Goal: Communication & Community: Answer question/provide support

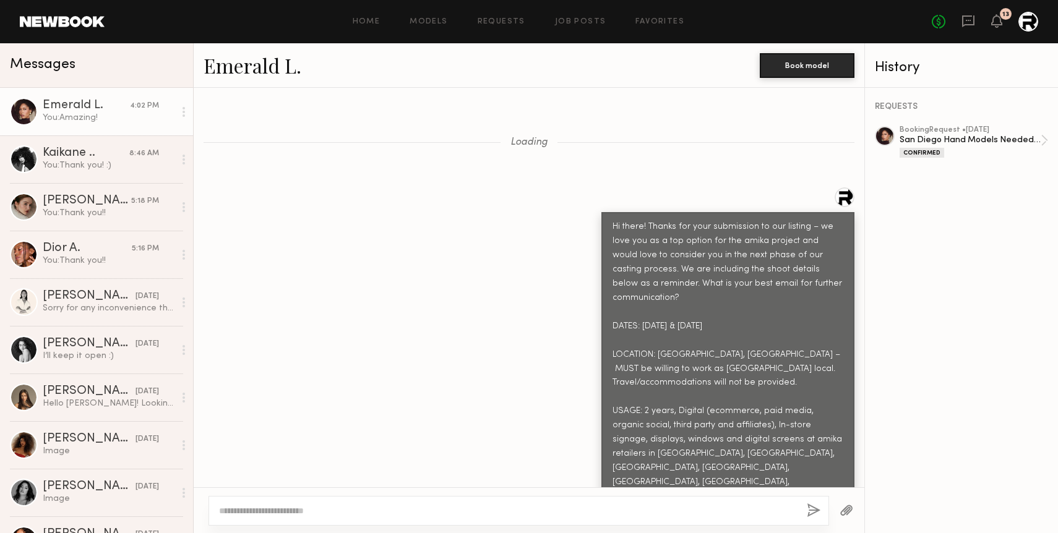
click at [501, 19] on link "Requests" at bounding box center [502, 22] width 48 height 8
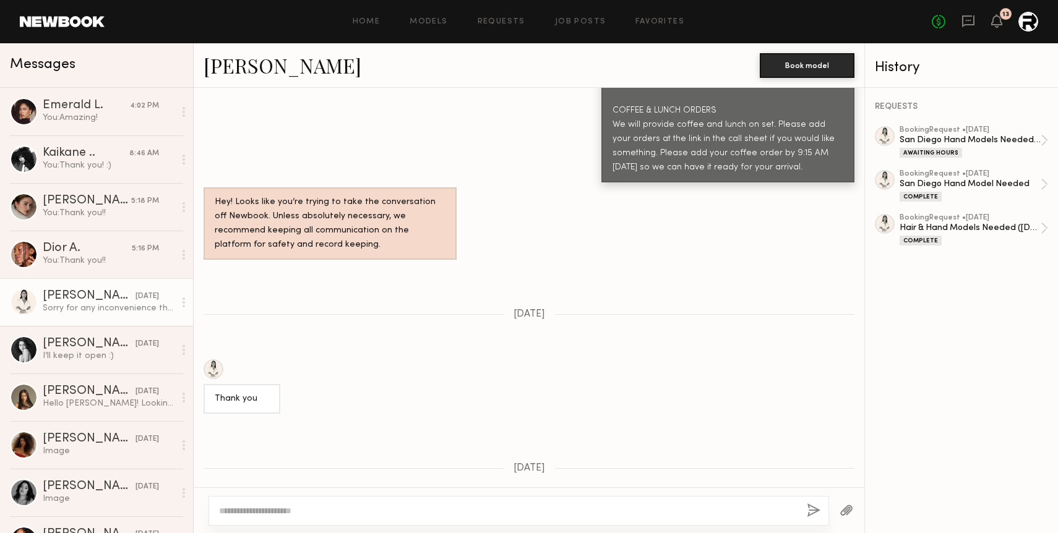
scroll to position [10267, 0]
click at [100, 131] on link "Emerald L. 4:02 PM You: Amazing!" at bounding box center [96, 112] width 193 height 48
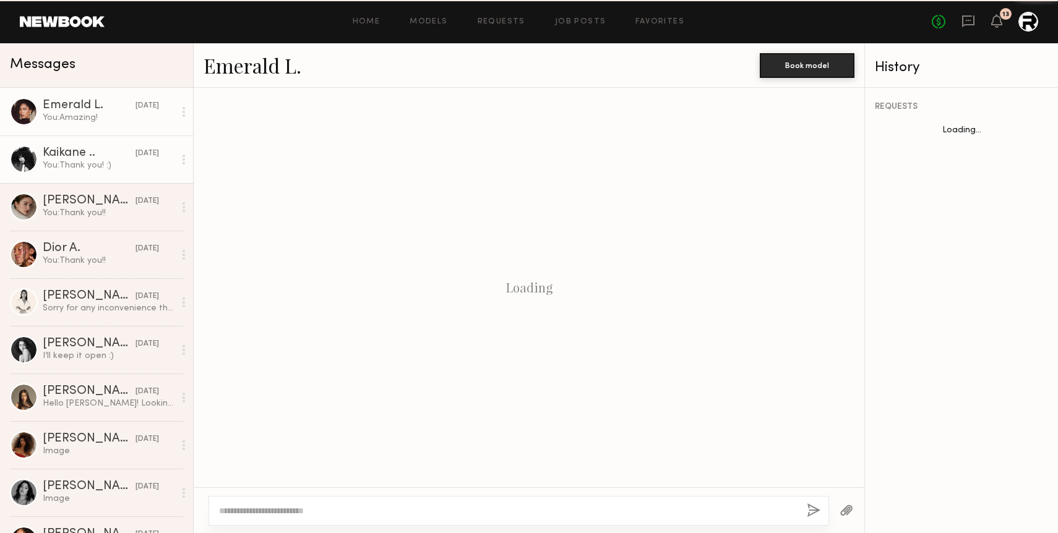
scroll to position [725, 0]
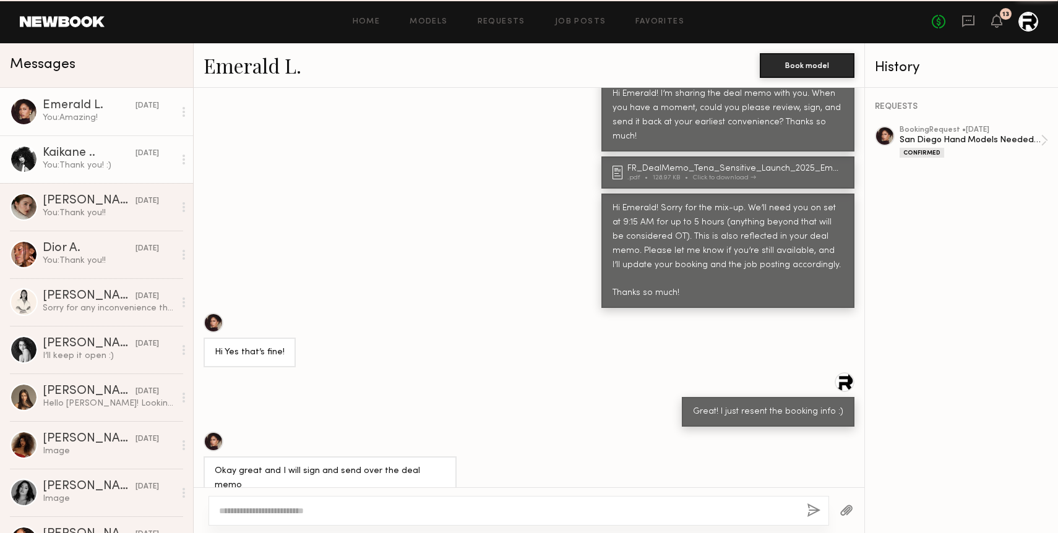
click at [113, 165] on div "You: Thank you! :)" at bounding box center [109, 166] width 132 height 12
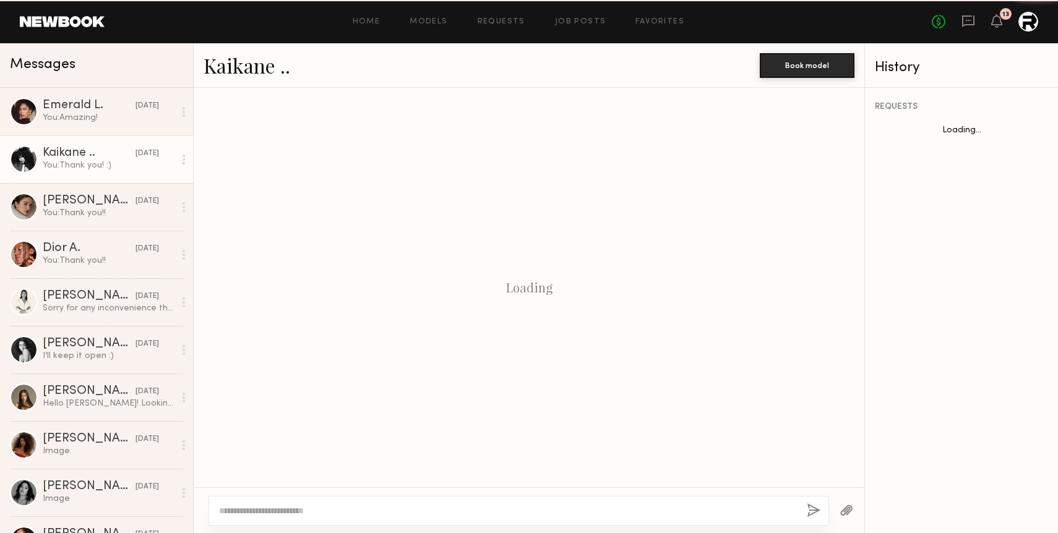
scroll to position [1290, 0]
